Goal: Find specific page/section: Find specific page/section

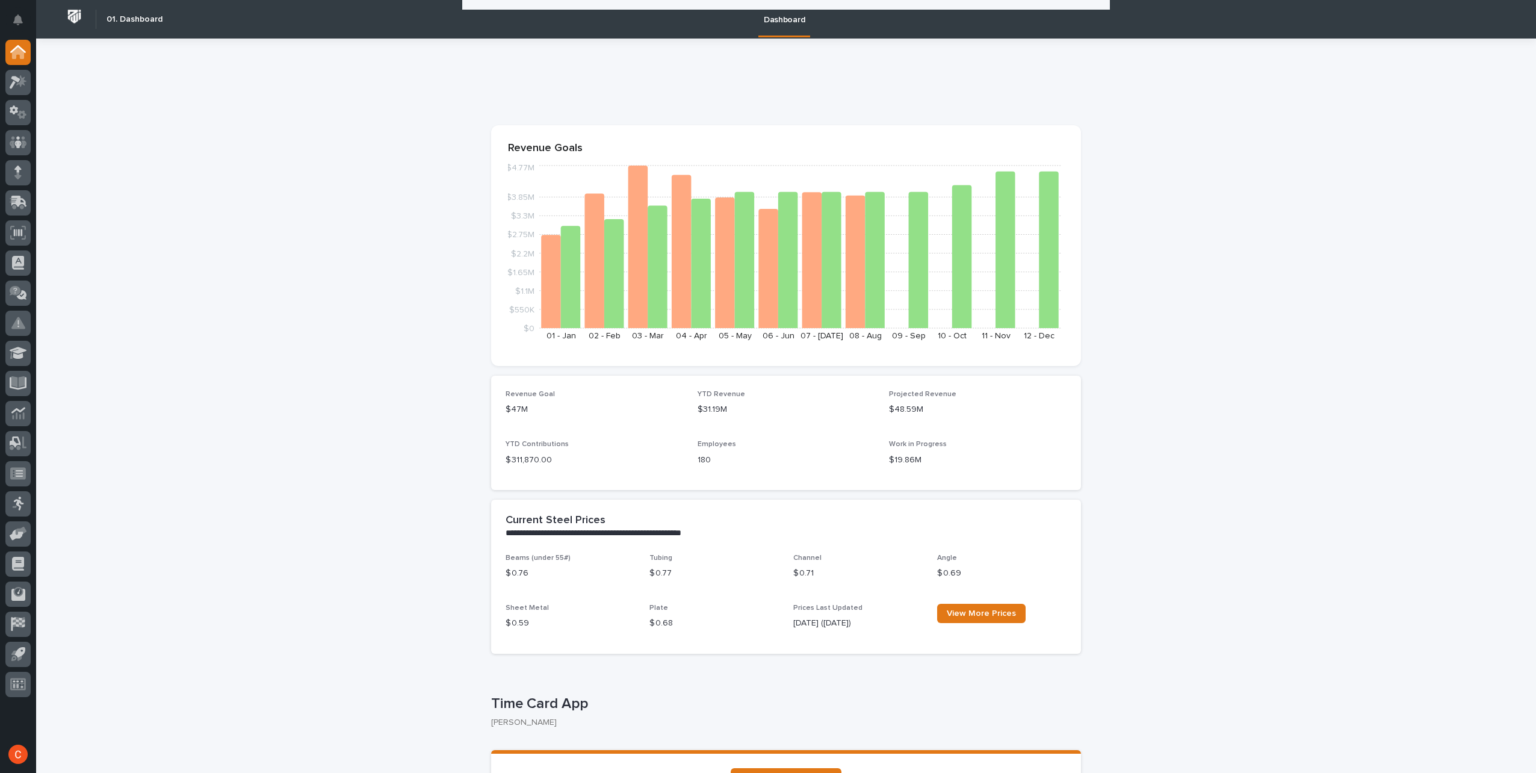
scroll to position [1118, 0]
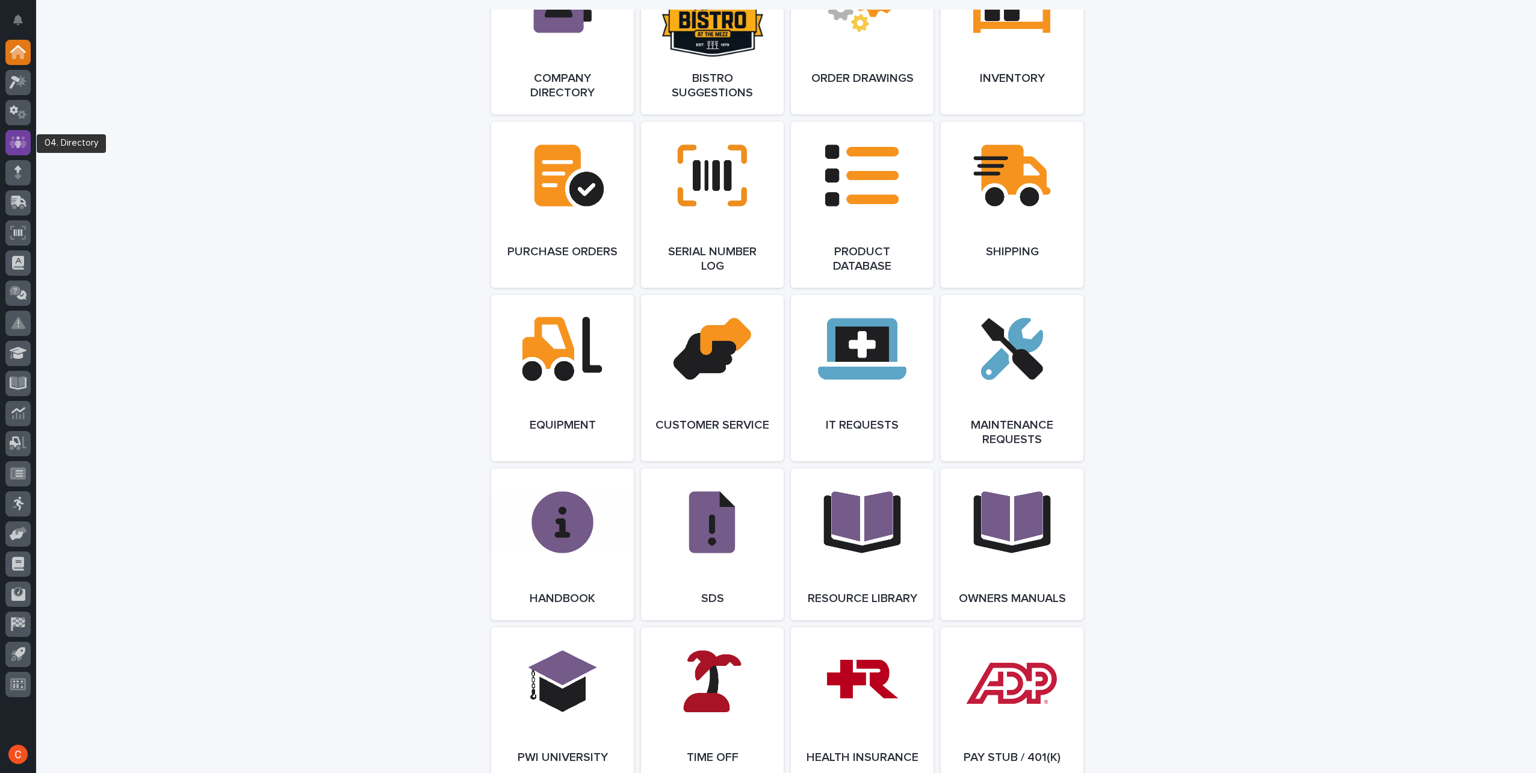
click at [25, 132] on div at bounding box center [17, 142] width 25 height 25
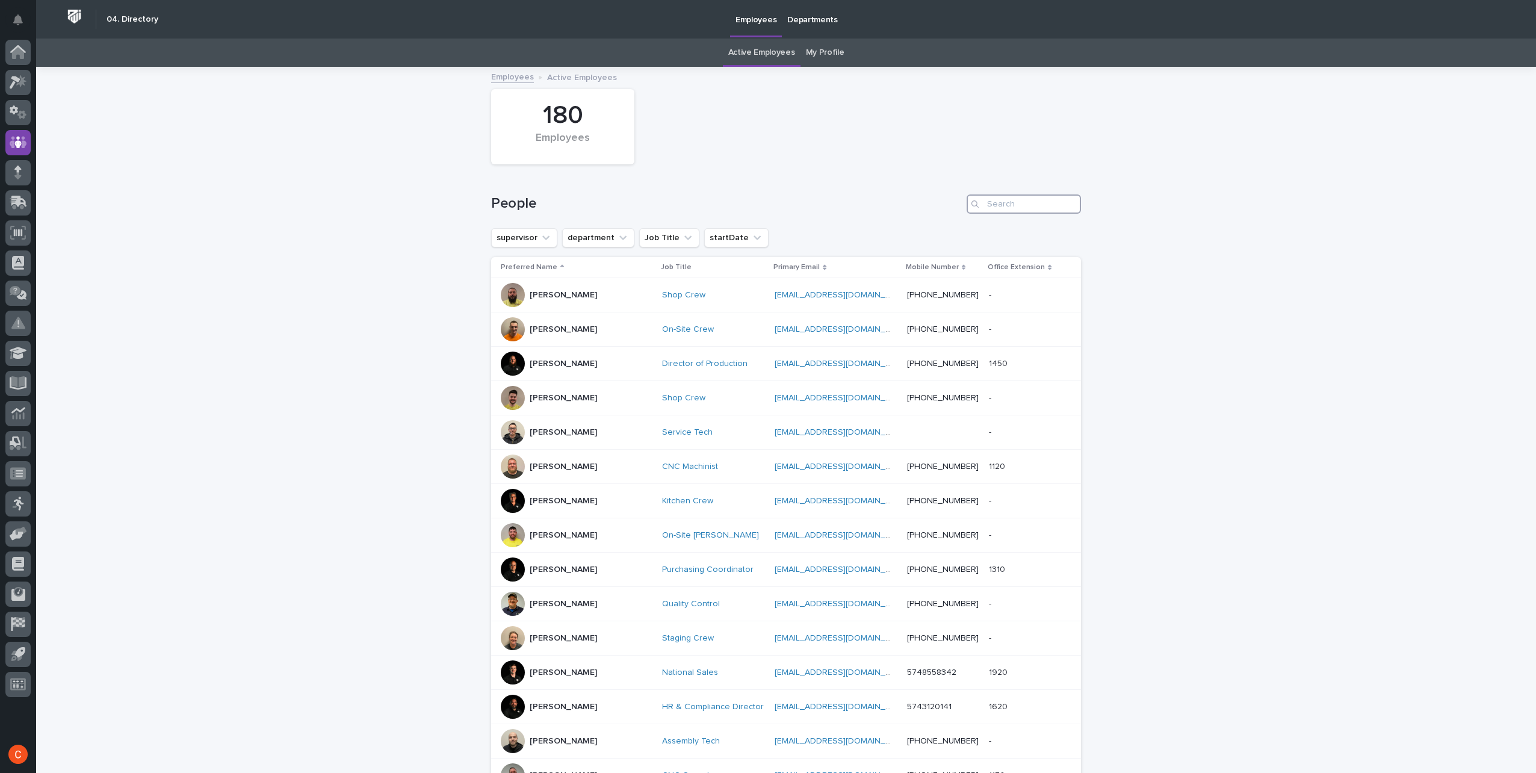
click at [1037, 205] on input "Search" at bounding box center [1024, 203] width 114 height 19
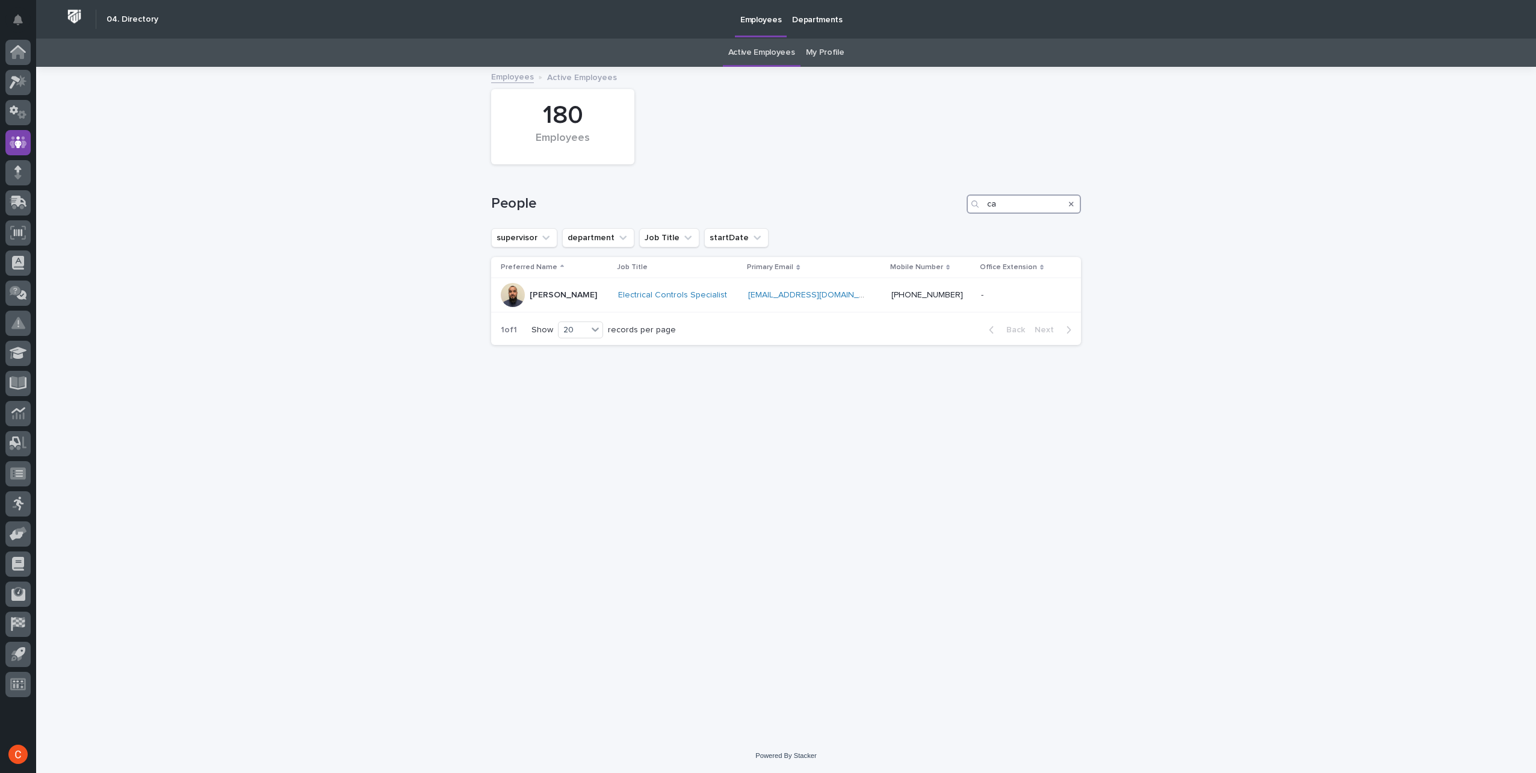
type input "c"
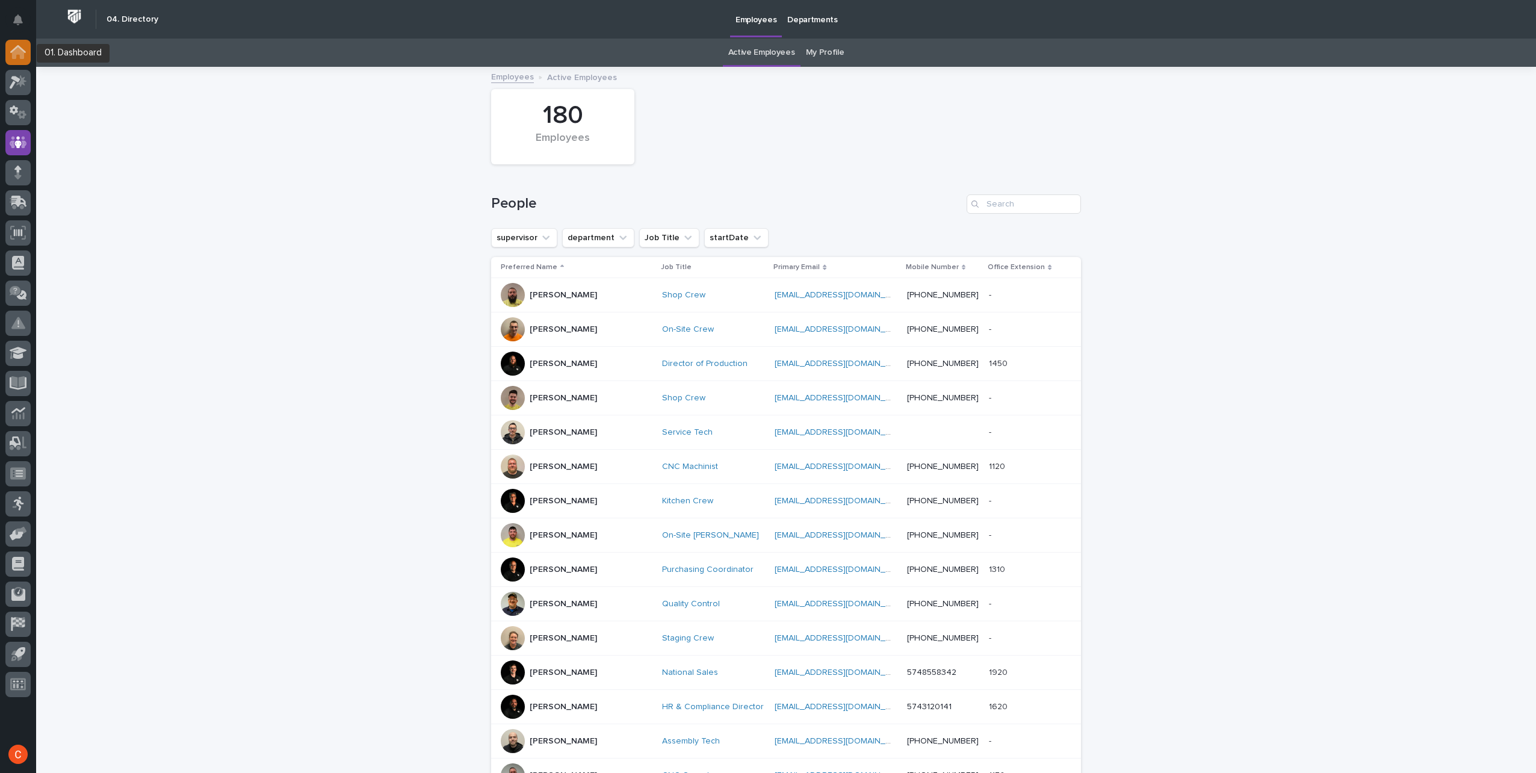
click at [8, 41] on link at bounding box center [17, 52] width 25 height 25
